Goal: Information Seeking & Learning: Find specific fact

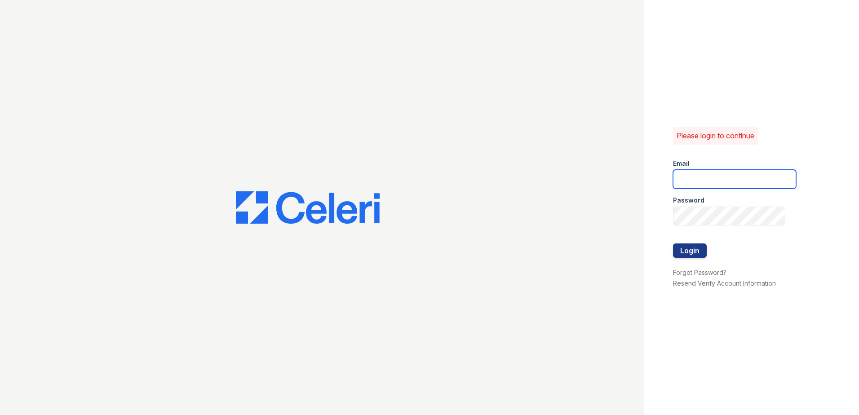
type input "mcarter@trinity-pm.com"
click at [692, 265] on div at bounding box center [734, 262] width 123 height 9
click at [696, 260] on div at bounding box center [734, 262] width 123 height 9
click at [700, 253] on button "Login" at bounding box center [690, 250] width 34 height 14
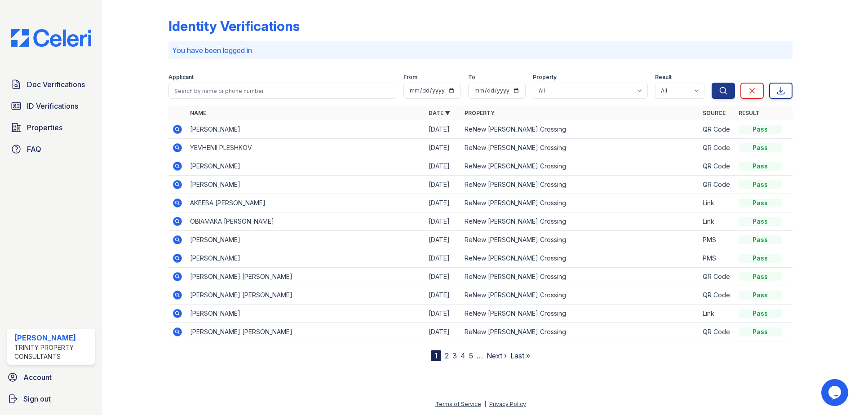
click at [176, 124] on icon at bounding box center [177, 129] width 11 height 11
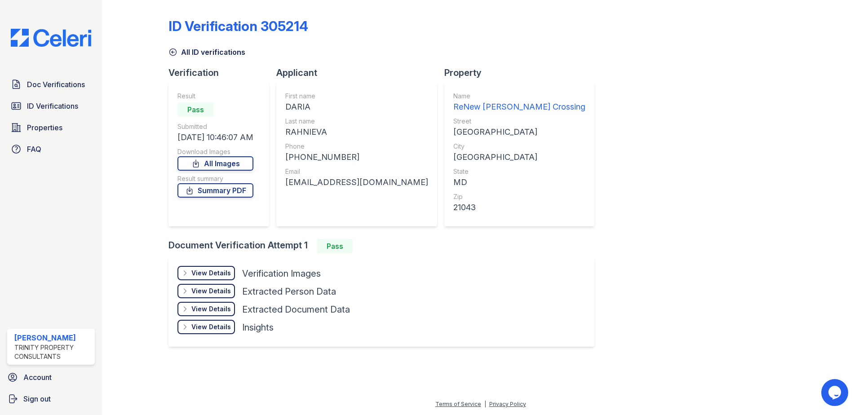
click at [214, 274] on div "View Details" at bounding box center [211, 273] width 40 height 9
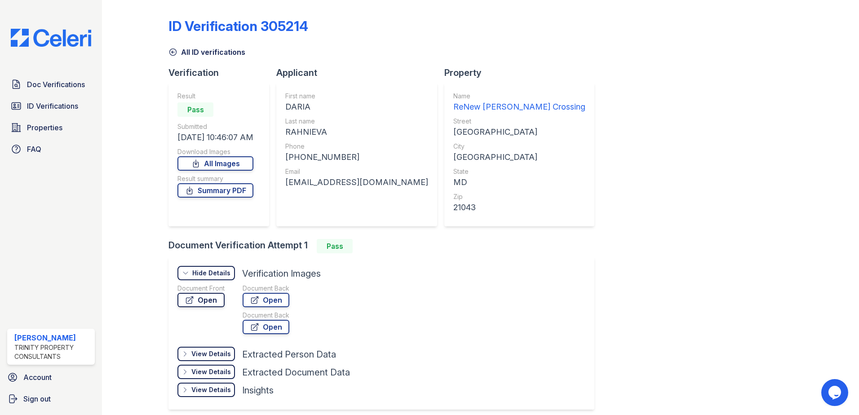
click at [209, 301] on link "Open" at bounding box center [200, 300] width 47 height 14
click at [80, 93] on link "Doc Verifications" at bounding box center [51, 84] width 88 height 18
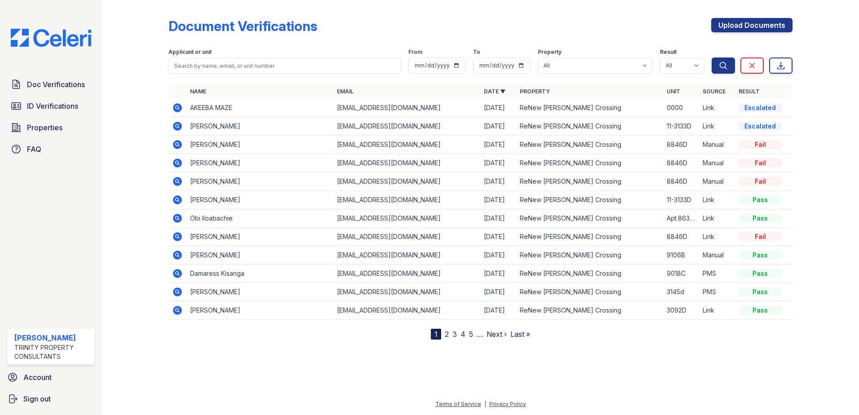
click at [179, 104] on icon at bounding box center [177, 107] width 9 height 9
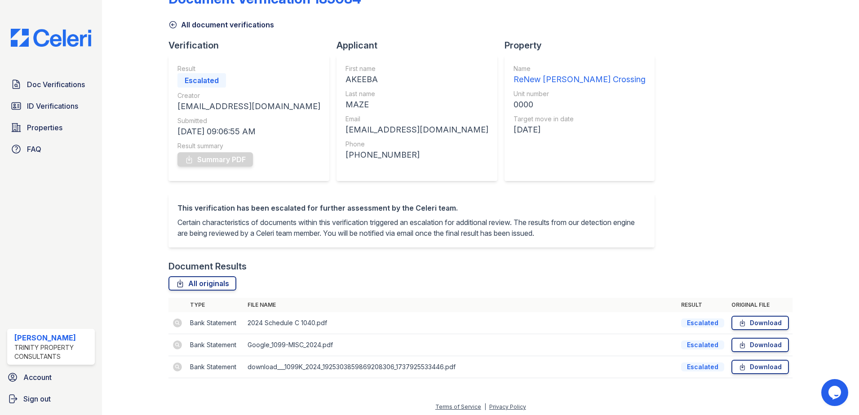
scroll to position [41, 0]
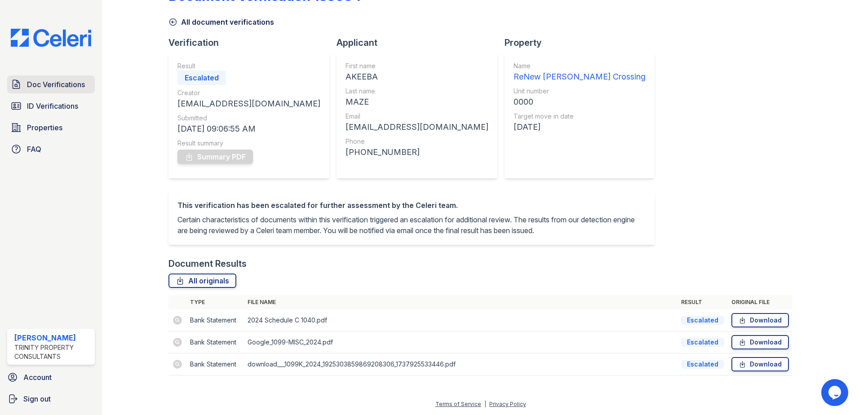
click at [61, 79] on span "Doc Verifications" at bounding box center [56, 84] width 58 height 11
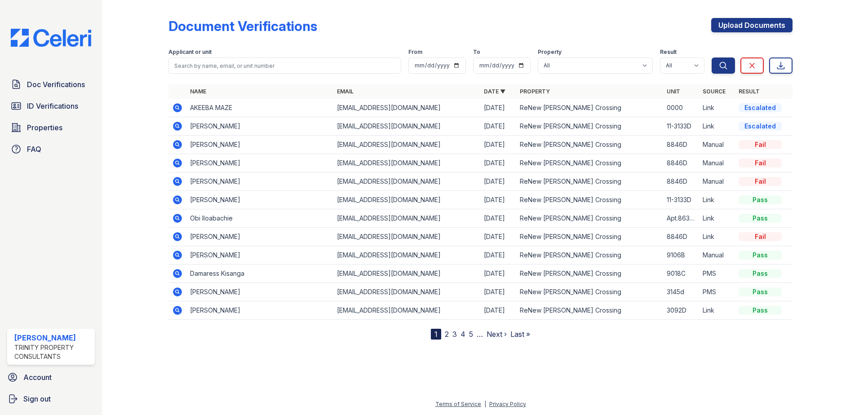
click at [141, 31] on div at bounding box center [142, 172] width 52 height 336
click at [180, 110] on icon at bounding box center [177, 107] width 9 height 9
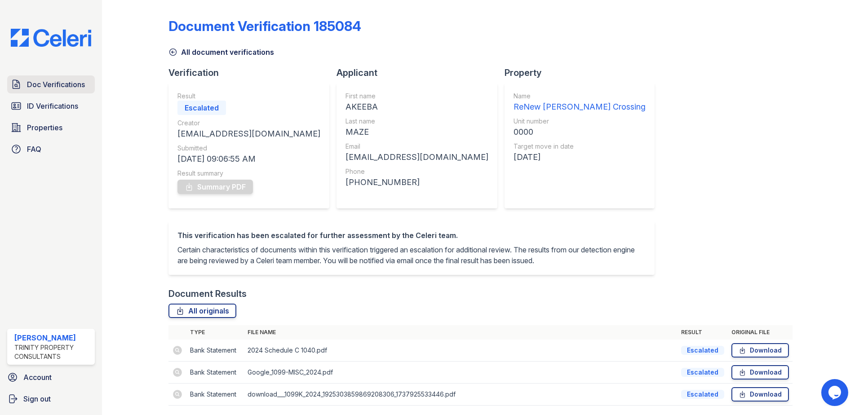
click at [68, 81] on span "Doc Verifications" at bounding box center [56, 84] width 58 height 11
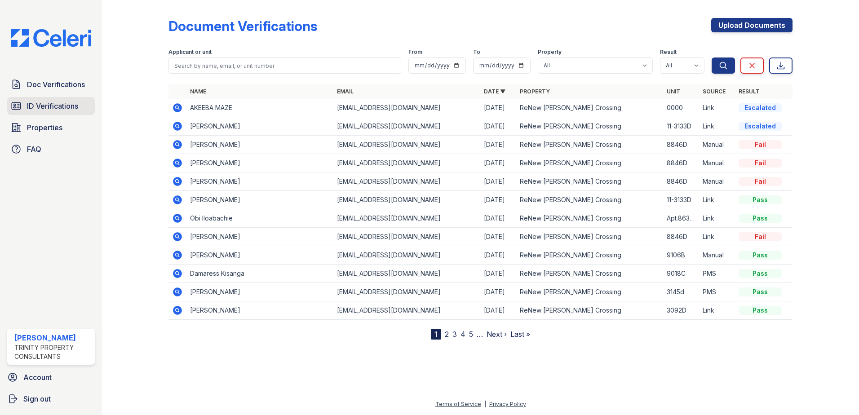
click at [60, 102] on span "ID Verifications" at bounding box center [52, 106] width 51 height 11
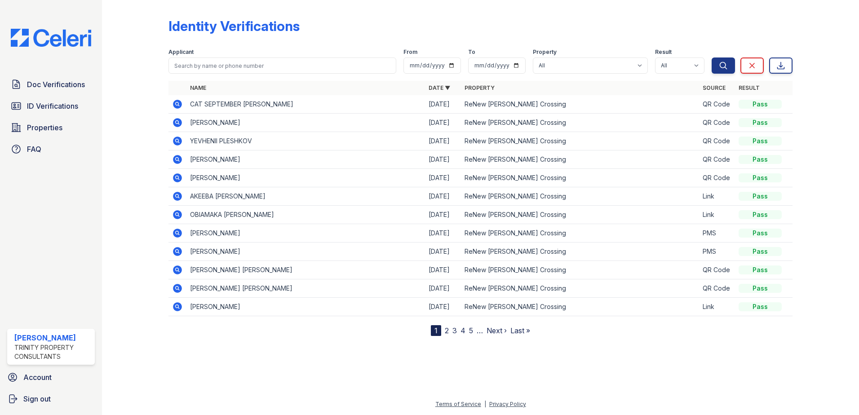
click at [165, 102] on div at bounding box center [142, 170] width 52 height 332
click at [174, 102] on icon at bounding box center [177, 104] width 9 height 9
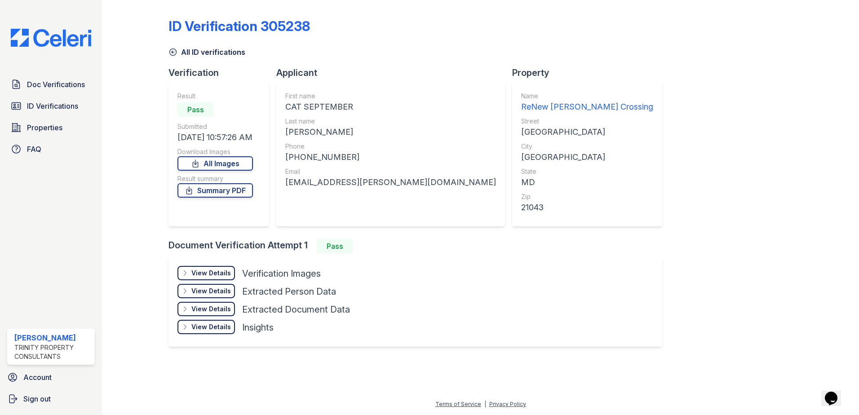
click at [212, 265] on div "View Details Details Hide Details Details Verification Images Document Front Op…" at bounding box center [415, 302] width 494 height 90
click at [216, 272] on div "View Details" at bounding box center [211, 273] width 40 height 9
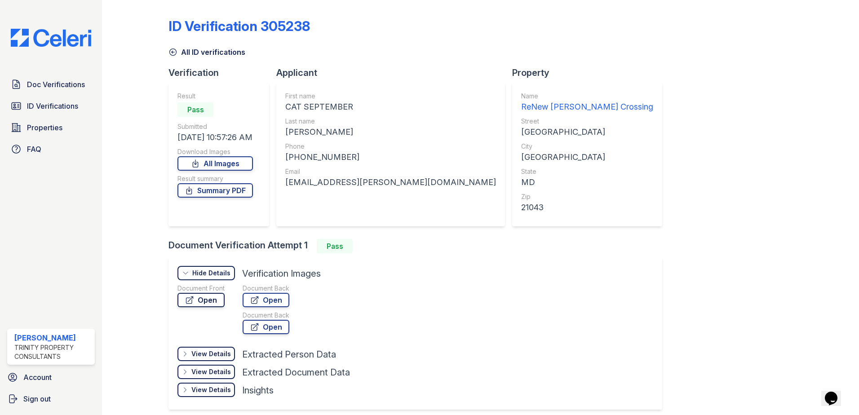
click at [218, 301] on link "Open" at bounding box center [200, 300] width 47 height 14
click at [46, 105] on span "ID Verifications" at bounding box center [52, 106] width 51 height 11
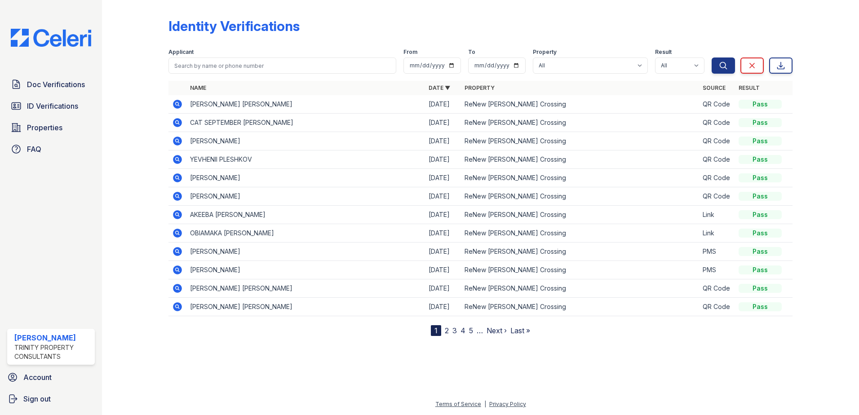
click at [179, 99] on icon at bounding box center [177, 104] width 11 height 11
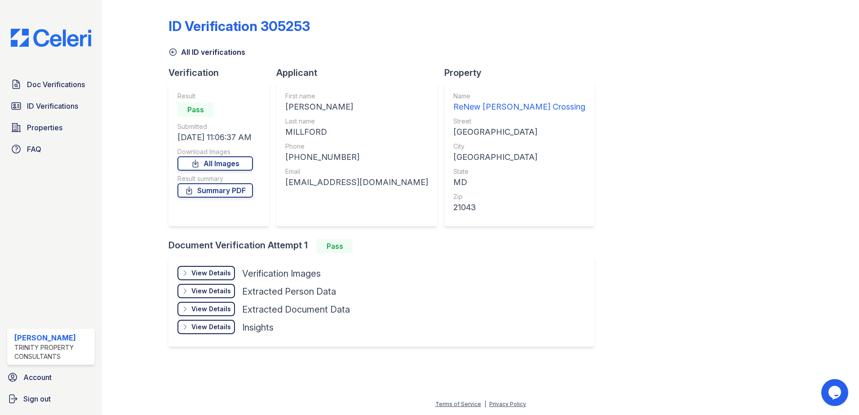
click at [206, 271] on div "View Details" at bounding box center [211, 273] width 40 height 9
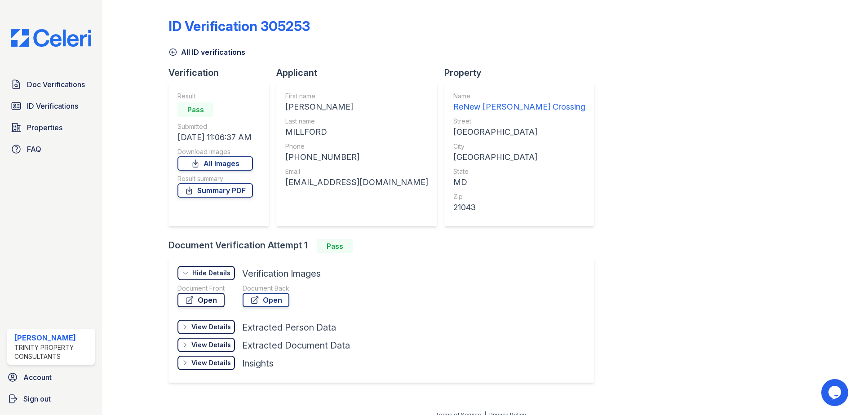
click at [207, 300] on link "Open" at bounding box center [200, 300] width 47 height 14
click at [59, 110] on span "ID Verifications" at bounding box center [52, 106] width 51 height 11
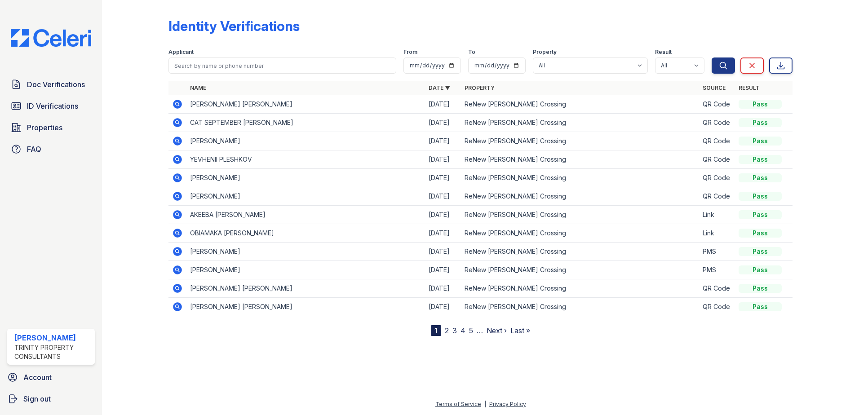
click at [180, 106] on icon at bounding box center [177, 104] width 9 height 9
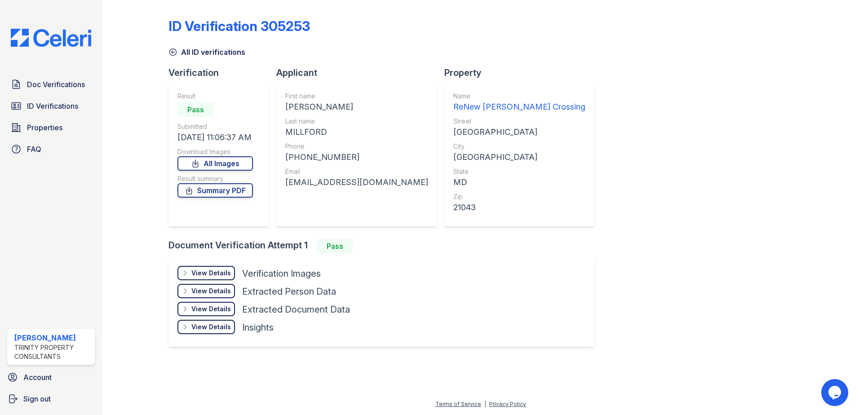
click at [221, 273] on div "View Details" at bounding box center [211, 273] width 40 height 9
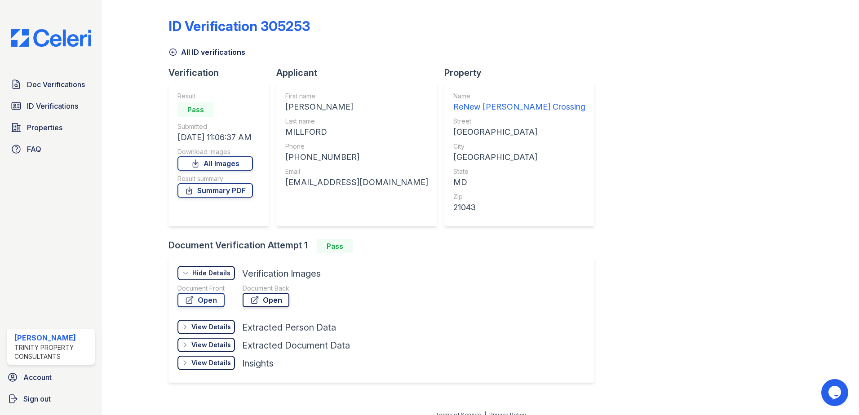
click at [270, 304] on link "Open" at bounding box center [265, 300] width 47 height 14
drag, startPoint x: 66, startPoint y: 118, endPoint x: 70, endPoint y: 115, distance: 4.8
click at [66, 118] on div "Doc Verifications ID Verifications Properties FAQ" at bounding box center [51, 116] width 95 height 83
click at [74, 110] on span "ID Verifications" at bounding box center [52, 106] width 51 height 11
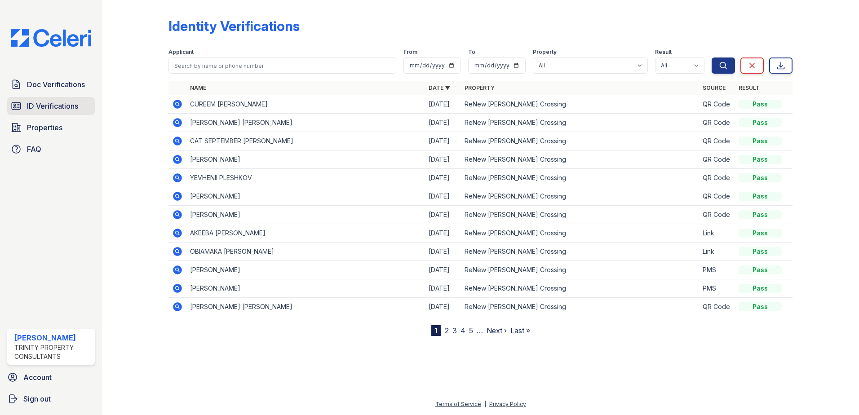
click at [78, 103] on span "ID Verifications" at bounding box center [52, 106] width 51 height 11
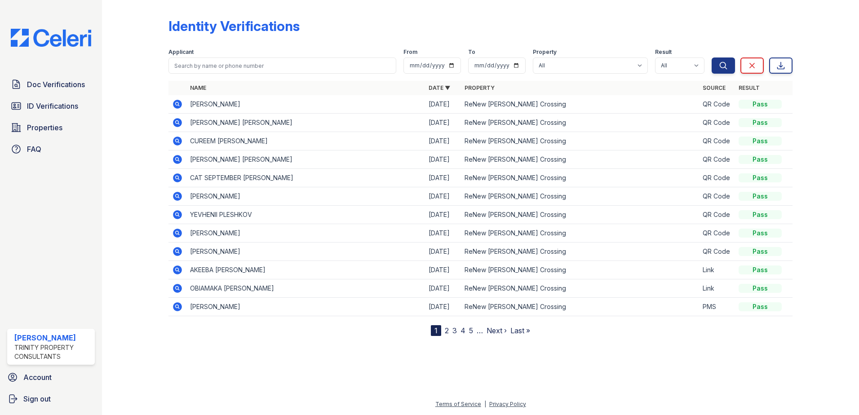
click at [174, 104] on icon at bounding box center [177, 104] width 9 height 9
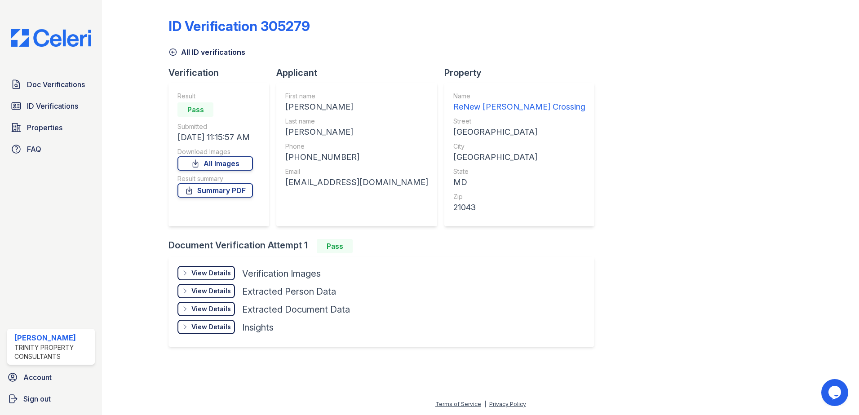
drag, startPoint x: 285, startPoint y: 180, endPoint x: 408, endPoint y: 194, distance: 123.4
click at [408, 194] on div "First name KATHRYN MAYNE Last name NICHOLS Phone +19788339226 Email satraps_ott…" at bounding box center [356, 155] width 143 height 126
copy div "satraps_ottoman_0x@icloud.com"
click at [287, 110] on div "First name KATHRYN MAYNE Last name NICHOLS Phone +19788339226 Email satraps_ott…" at bounding box center [356, 155] width 161 height 144
drag, startPoint x: 287, startPoint y: 109, endPoint x: 351, endPoint y: 109, distance: 64.2
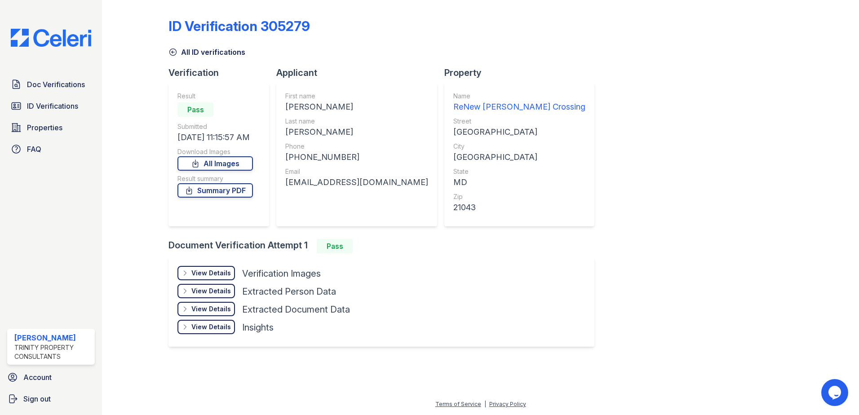
click at [351, 109] on div "KATHRYN MAYNE" at bounding box center [356, 107] width 143 height 13
copy div "KATHRYN MAYNE"
click at [311, 134] on div "NICHOLS" at bounding box center [356, 132] width 143 height 13
copy div "NICHOLS"
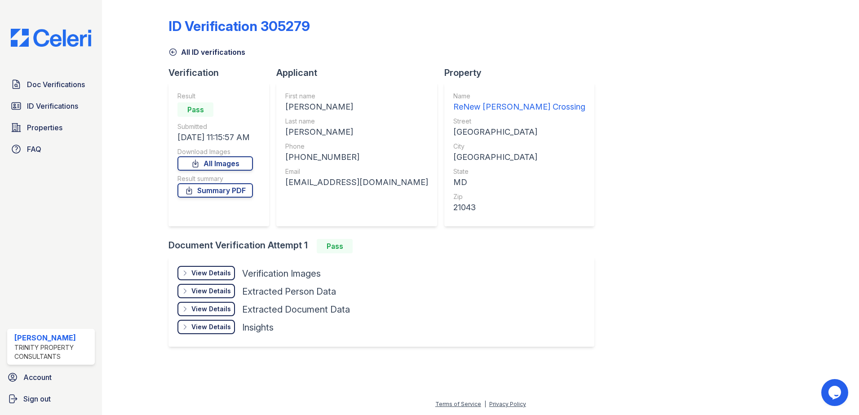
click at [322, 154] on div "+19788339226" at bounding box center [356, 157] width 143 height 13
drag, startPoint x: 295, startPoint y: 156, endPoint x: 348, endPoint y: 152, distance: 53.1
click at [348, 152] on div "+19788339226" at bounding box center [356, 157] width 143 height 13
copy div "9788339226"
drag, startPoint x: 286, startPoint y: 185, endPoint x: 414, endPoint y: 184, distance: 128.4
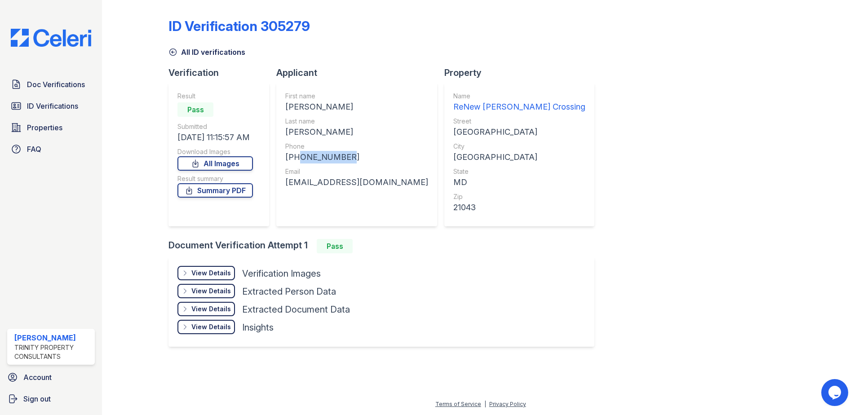
click at [414, 184] on div "First name KATHRYN MAYNE Last name NICHOLS Phone +19788339226 Email satraps_ott…" at bounding box center [356, 155] width 161 height 144
copy div "satraps_ottoman_0x@icloud.com"
click at [38, 98] on link "ID Verifications" at bounding box center [51, 106] width 88 height 18
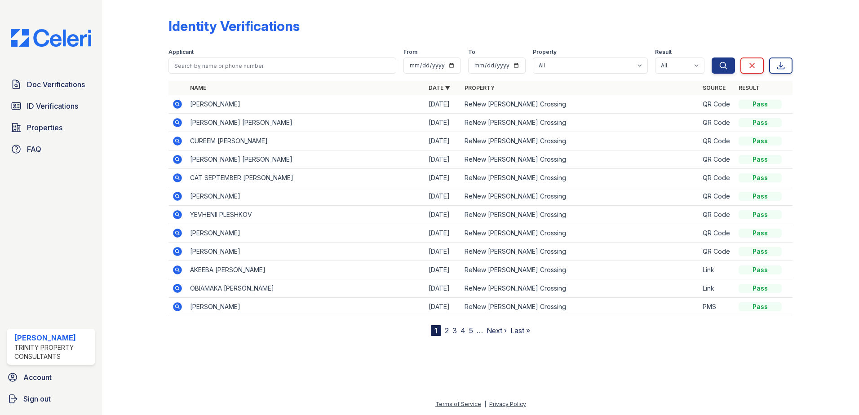
click at [177, 120] on icon at bounding box center [177, 122] width 11 height 11
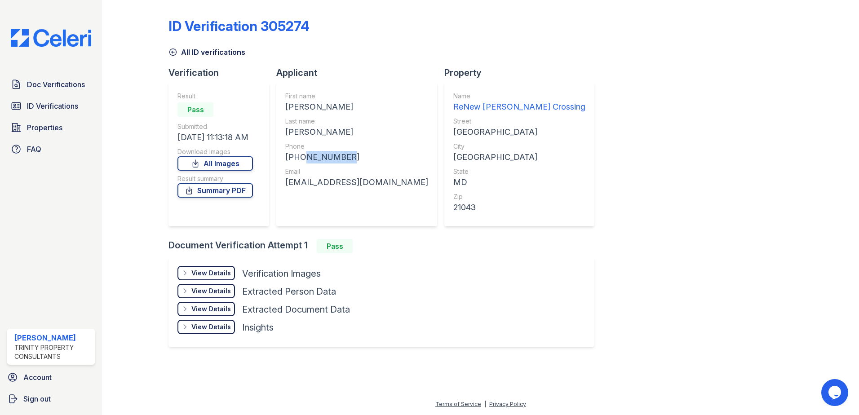
drag, startPoint x: 297, startPoint y: 158, endPoint x: 341, endPoint y: 160, distance: 44.1
click at [341, 160] on div "[PHONE_NUMBER]" at bounding box center [356, 157] width 143 height 13
drag, startPoint x: 343, startPoint y: 160, endPoint x: 288, endPoint y: 104, distance: 78.1
click at [288, 104] on div "[PERSON_NAME]" at bounding box center [356, 107] width 143 height 13
drag, startPoint x: 288, startPoint y: 104, endPoint x: 299, endPoint y: 185, distance: 81.5
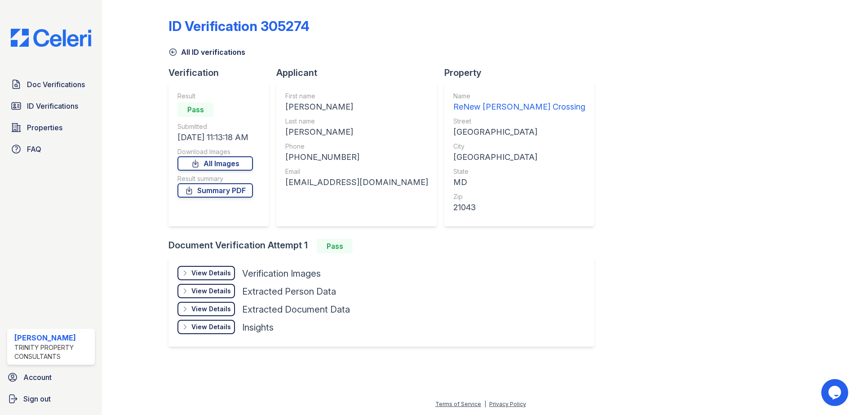
click at [299, 185] on div "[EMAIL_ADDRESS][DOMAIN_NAME]" at bounding box center [356, 182] width 143 height 13
drag, startPoint x: 280, startPoint y: 181, endPoint x: 383, endPoint y: 183, distance: 102.4
click at [383, 183] on div "First name [PERSON_NAME] Last name [PERSON_NAME] Phone [PHONE_NUMBER] Email [EM…" at bounding box center [356, 155] width 161 height 144
copy div "[EMAIL_ADDRESS][DOMAIN_NAME]"
